Goal: Transaction & Acquisition: Purchase product/service

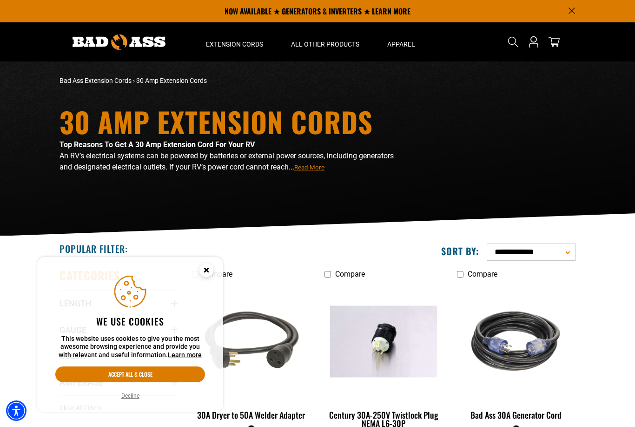
click at [207, 270] on icon "Cookie Consent" at bounding box center [206, 269] width 3 height 3
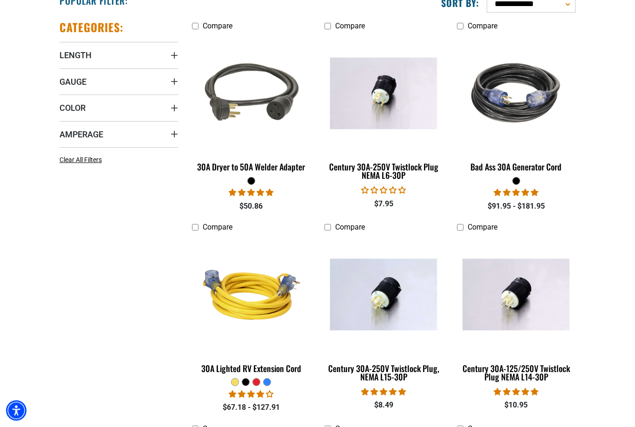
scroll to position [261, 0]
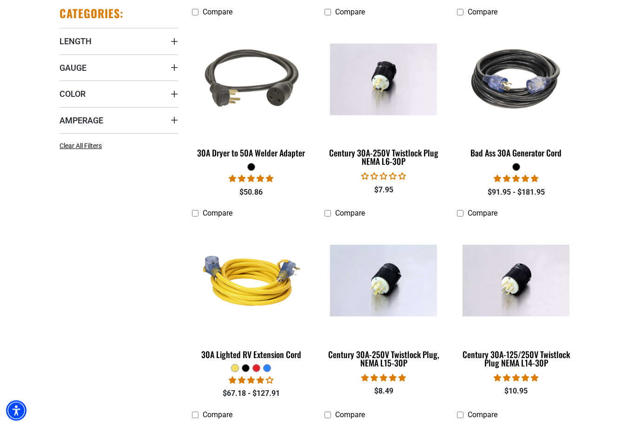
click at [240, 290] on img at bounding box center [251, 280] width 117 height 107
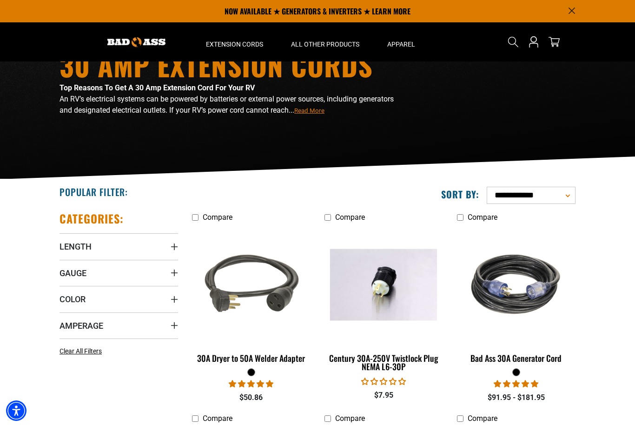
scroll to position [0, 0]
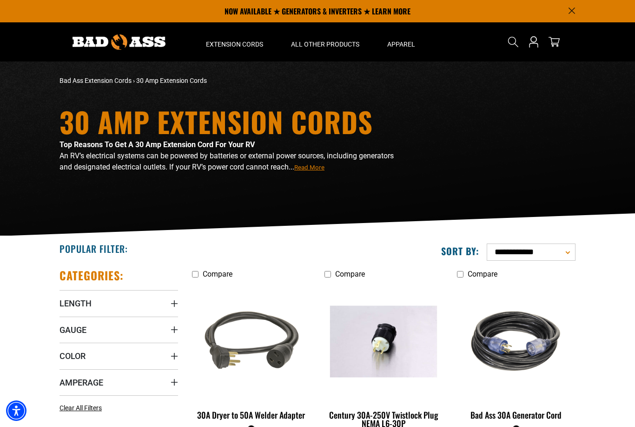
click at [325, 165] on span "Read More" at bounding box center [309, 167] width 30 height 7
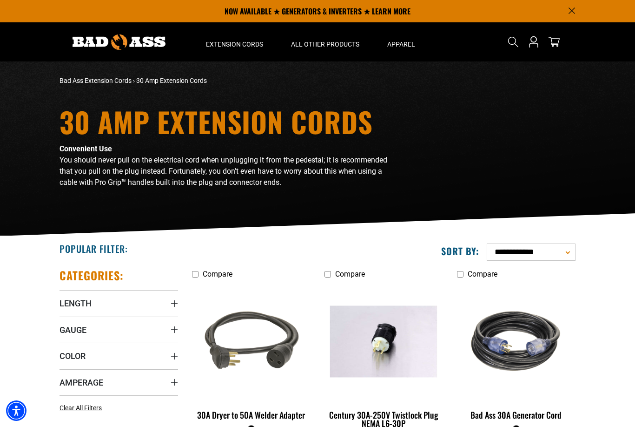
click at [127, 165] on p "You should never pull on the electrical cord when unplugging it from the pedest…" at bounding box center [230, 170] width 340 height 33
click at [115, 114] on h1 "30 Amp Extension Cords" at bounding box center [230, 121] width 340 height 28
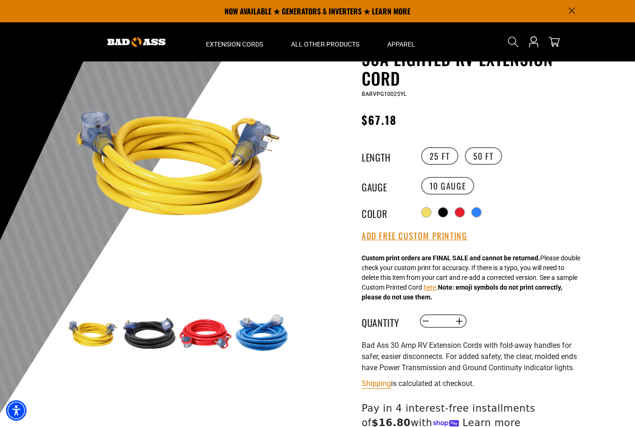
scroll to position [52, 0]
click at [172, 196] on img at bounding box center [178, 163] width 224 height 224
click at [159, 173] on img at bounding box center [178, 163] width 224 height 224
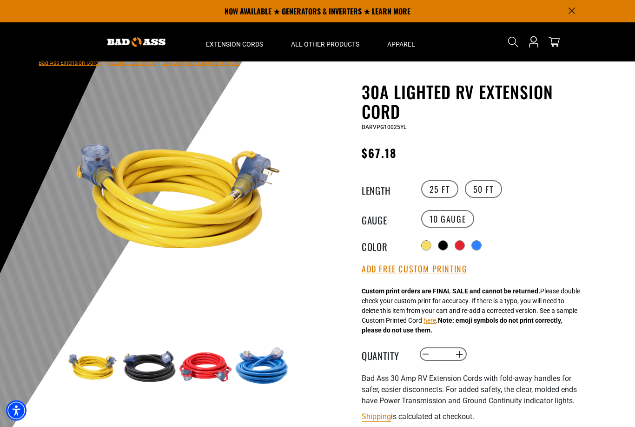
scroll to position [0, 0]
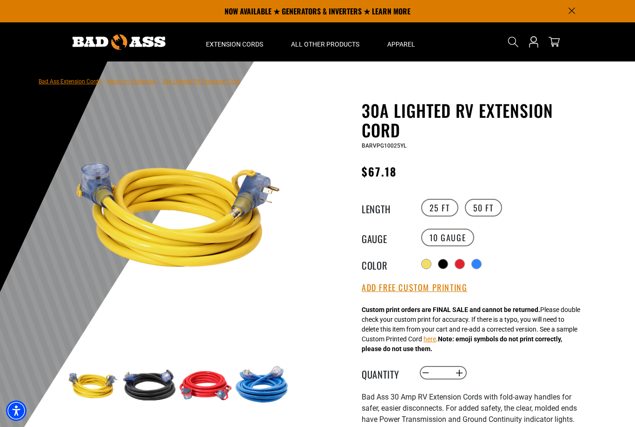
click at [479, 201] on label "50 FT" at bounding box center [483, 208] width 37 height 18
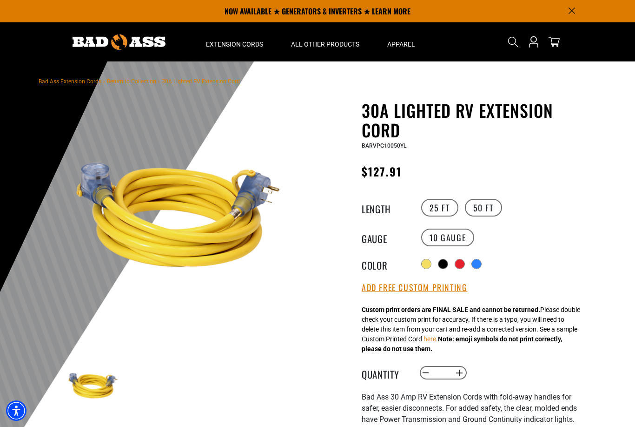
click at [434, 202] on label "25 FT" at bounding box center [439, 208] width 37 height 18
